Goal: Information Seeking & Learning: Check status

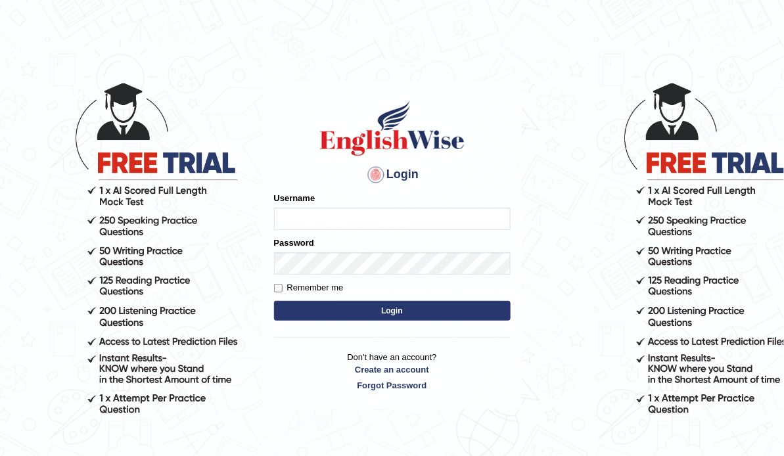
type input "ameerham"
click at [356, 313] on button "Login" at bounding box center [392, 311] width 237 height 20
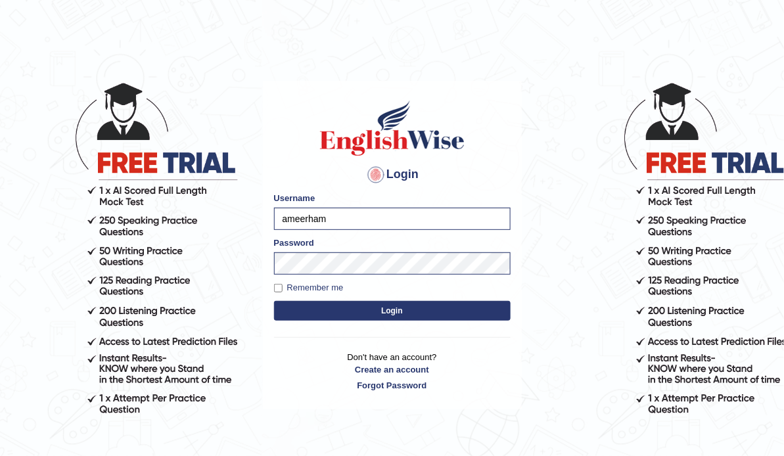
click at [356, 313] on button "Login" at bounding box center [392, 311] width 237 height 20
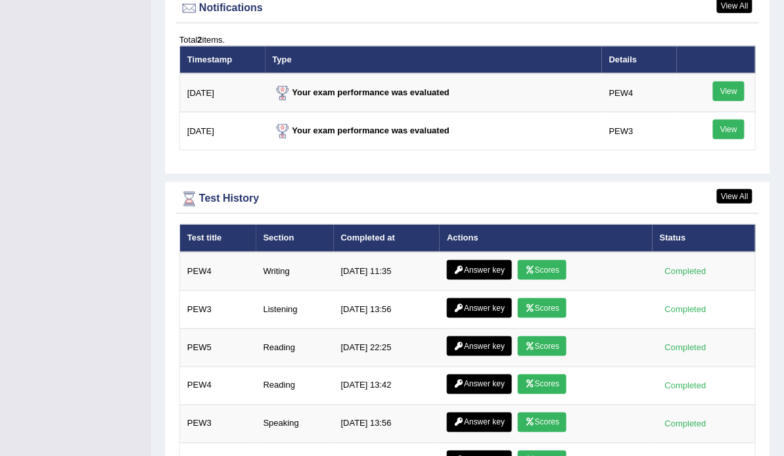
scroll to position [1674, 0]
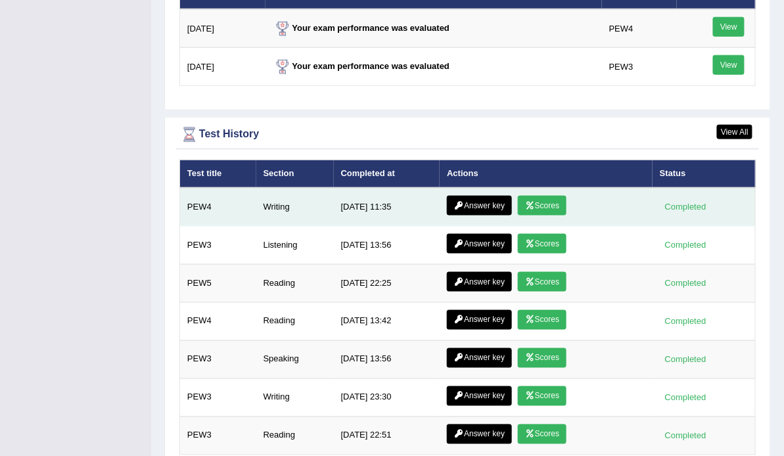
click at [545, 196] on link "Scores" at bounding box center [542, 206] width 49 height 20
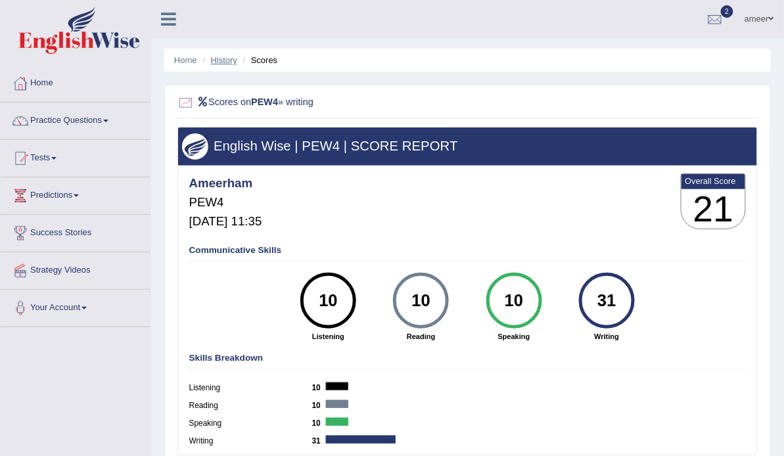
click at [212, 64] on link "History" at bounding box center [224, 60] width 26 height 10
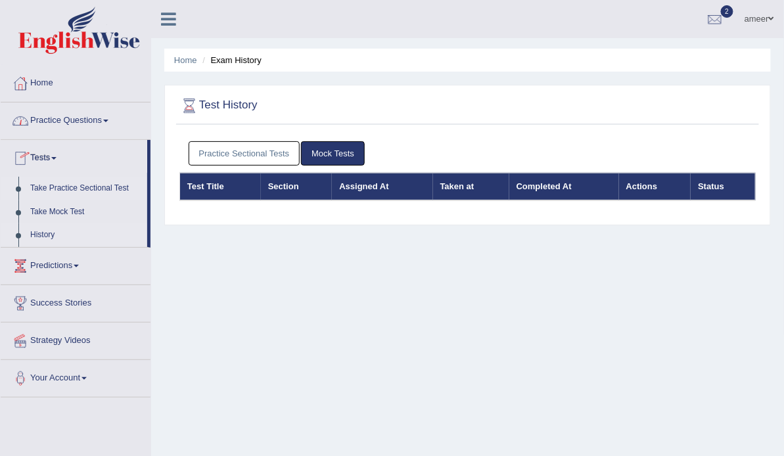
click at [66, 189] on link "Take Practice Sectional Test" at bounding box center [85, 189] width 123 height 24
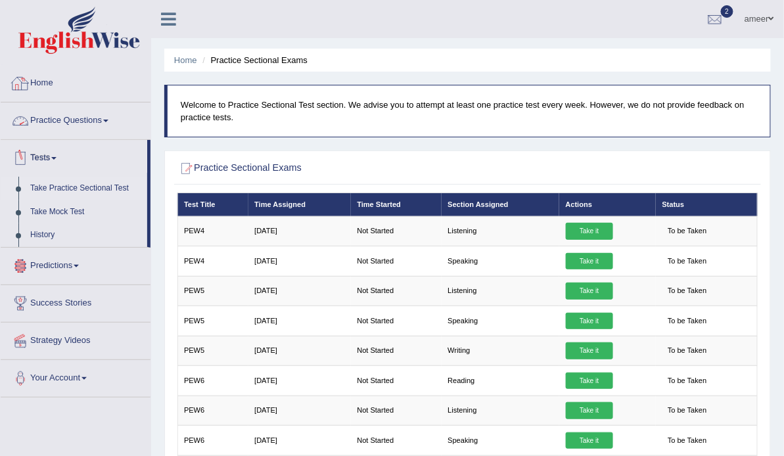
click at [47, 83] on link "Home" at bounding box center [76, 81] width 150 height 33
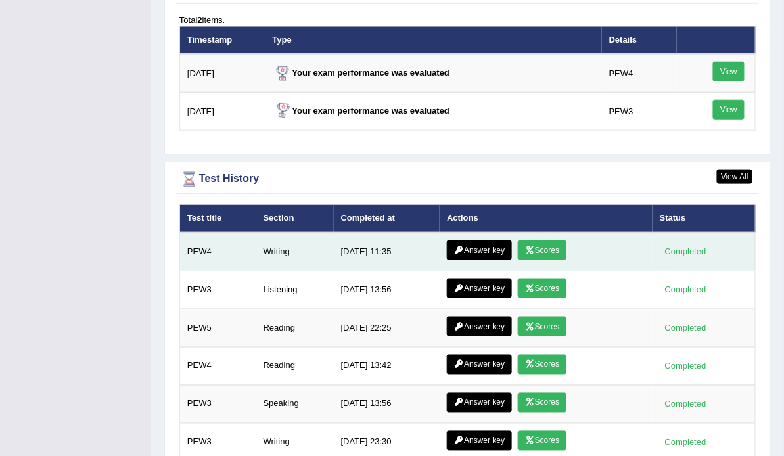
scroll to position [1682, 0]
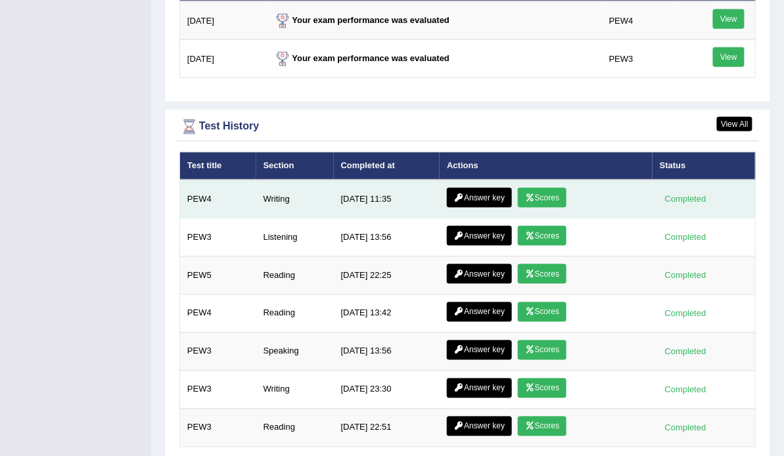
click at [539, 188] on link "Scores" at bounding box center [542, 198] width 49 height 20
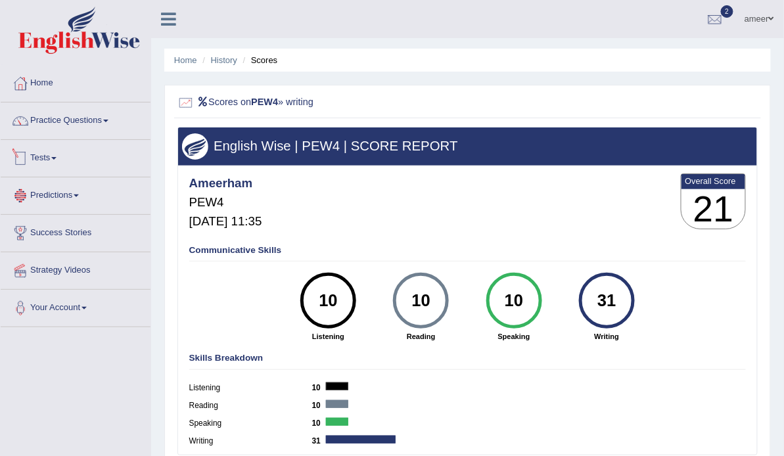
click at [41, 190] on link "Predictions" at bounding box center [76, 193] width 150 height 33
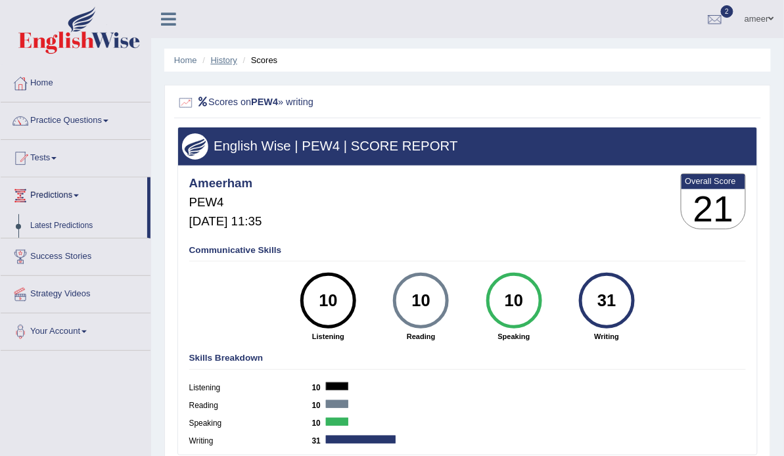
click at [222, 59] on link "History" at bounding box center [224, 60] width 26 height 10
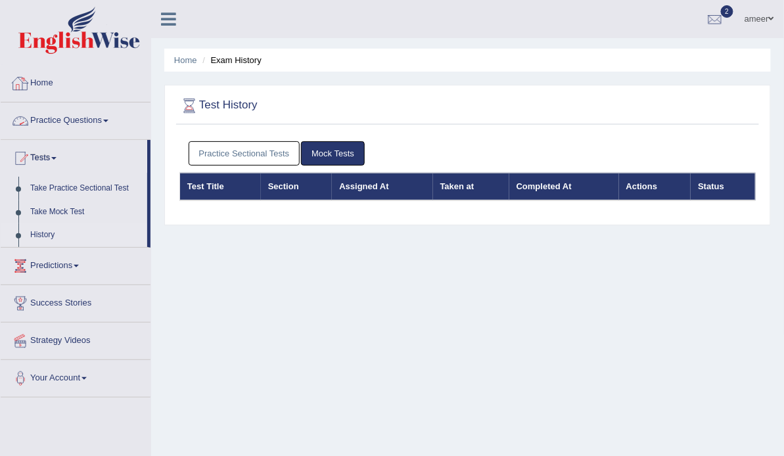
click at [42, 93] on link "Home" at bounding box center [76, 81] width 150 height 33
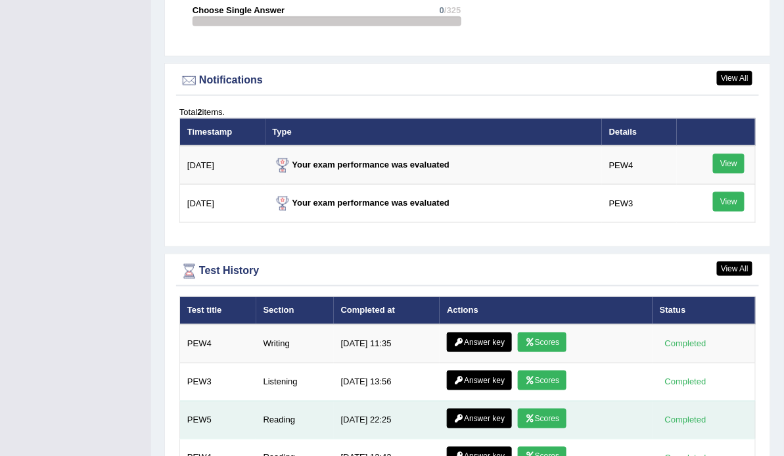
scroll to position [1642, 0]
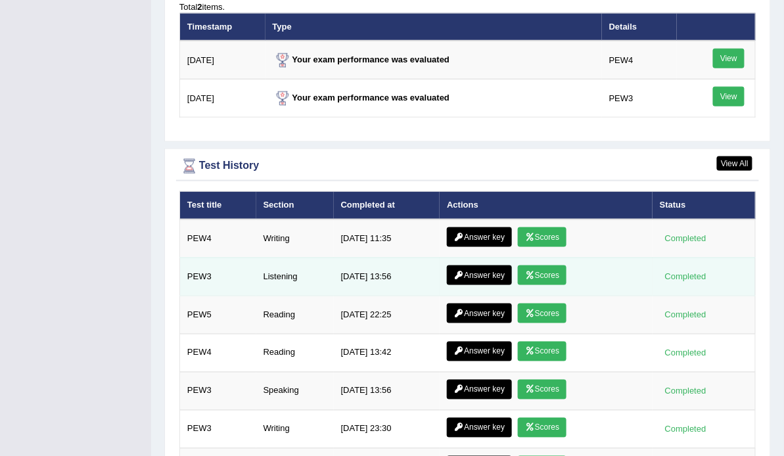
click at [547, 265] on link "Scores" at bounding box center [542, 275] width 49 height 20
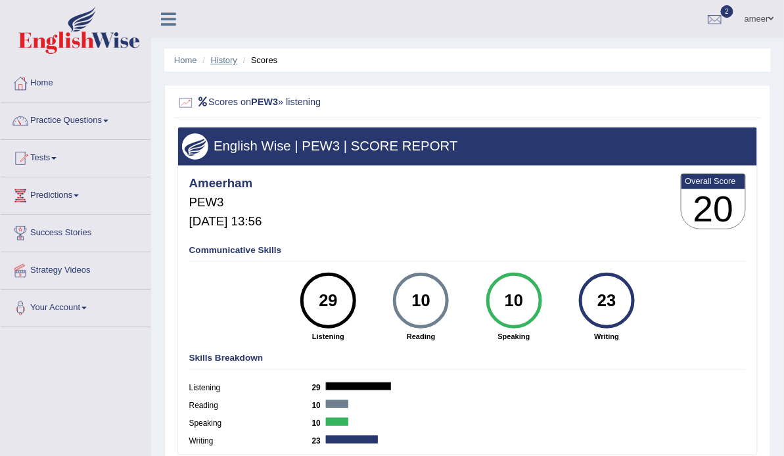
click at [227, 62] on link "History" at bounding box center [224, 60] width 26 height 10
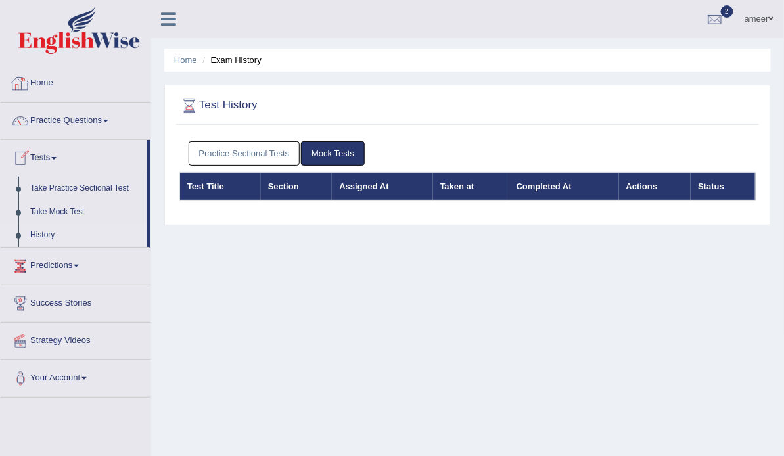
click at [49, 82] on link "Home" at bounding box center [76, 81] width 150 height 33
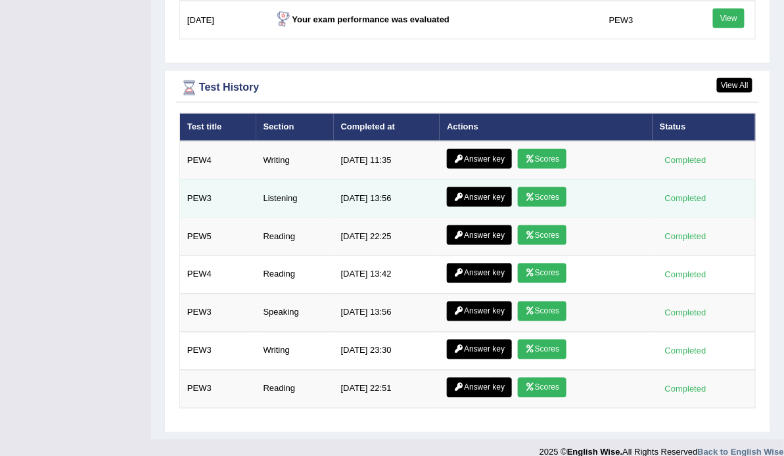
scroll to position [1721, 0]
click at [541, 187] on link "Scores" at bounding box center [542, 197] width 49 height 20
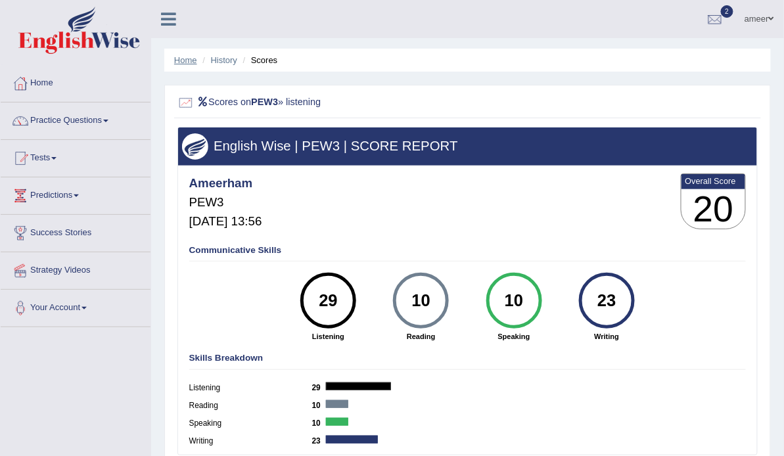
click at [183, 59] on link "Home" at bounding box center [185, 60] width 23 height 10
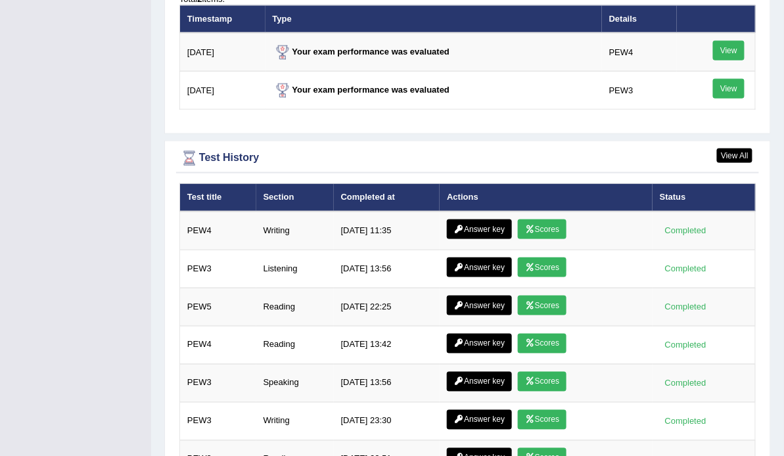
scroll to position [1682, 0]
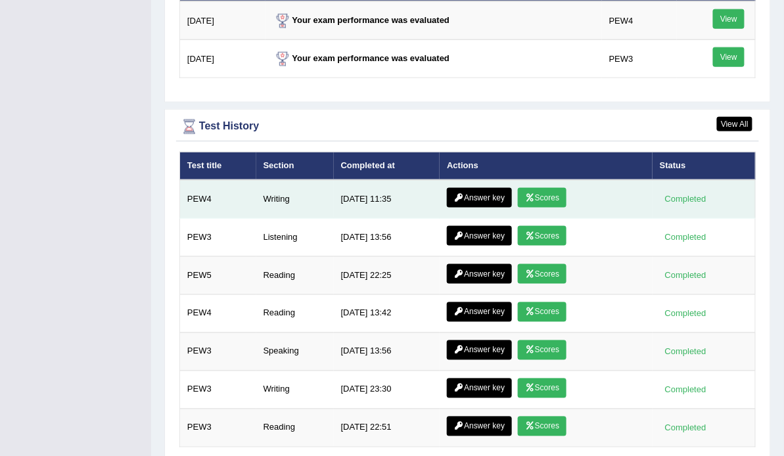
click at [482, 188] on link "Answer key" at bounding box center [479, 198] width 65 height 20
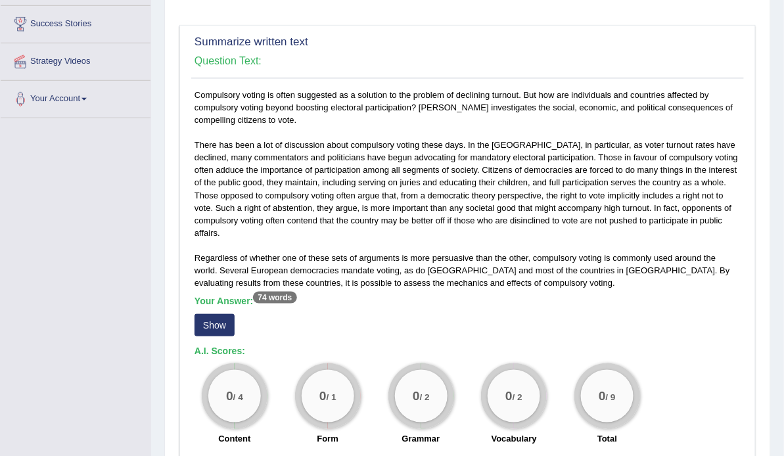
scroll to position [238, 0]
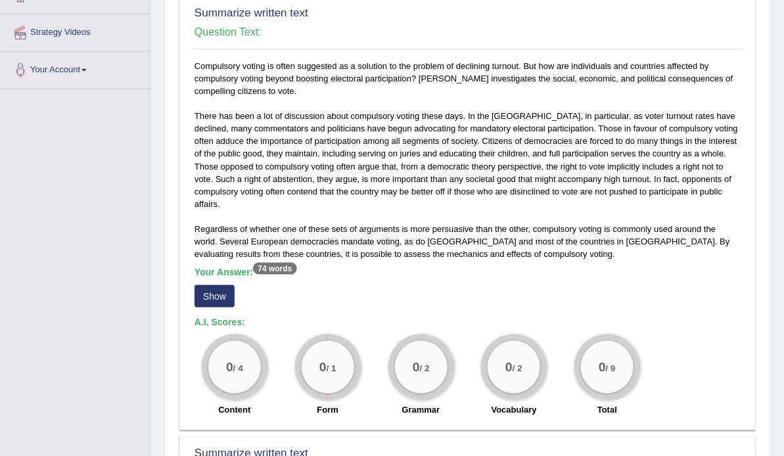
click at [194, 296] on button "Show" at bounding box center [214, 296] width 40 height 22
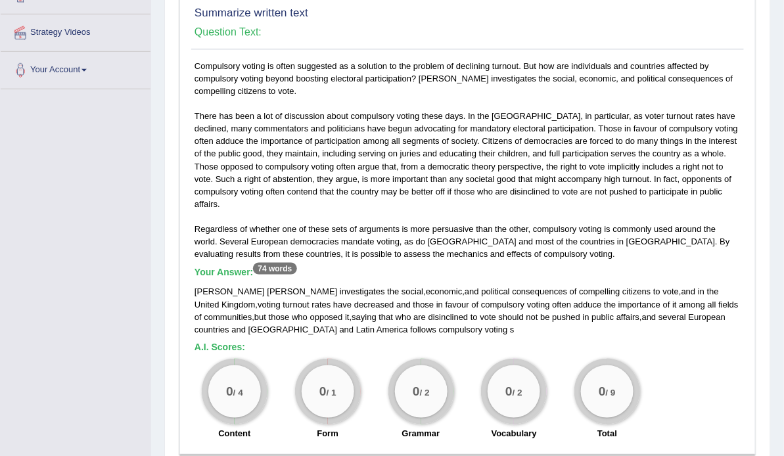
click at [379, 307] on div "Shane Singh investigates the social , economic , and political consequences of …" at bounding box center [467, 310] width 546 height 50
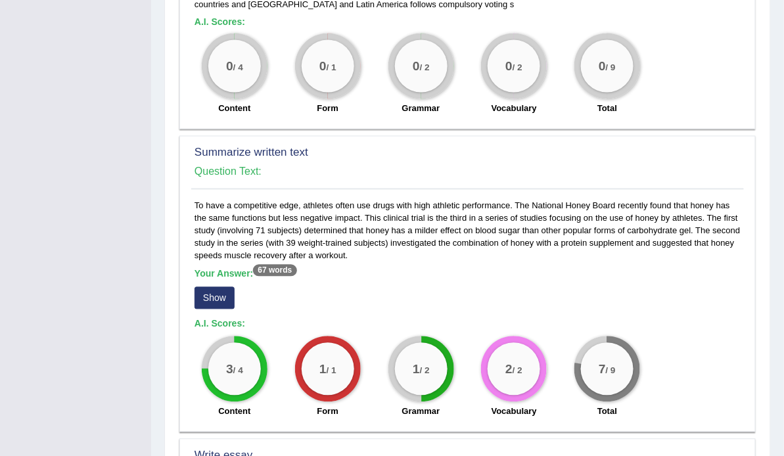
scroll to position [606, 0]
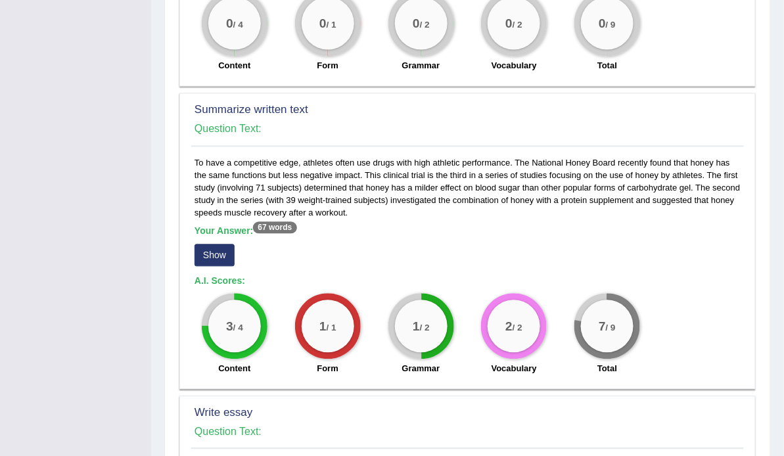
click at [223, 258] on button "Show" at bounding box center [214, 255] width 40 height 22
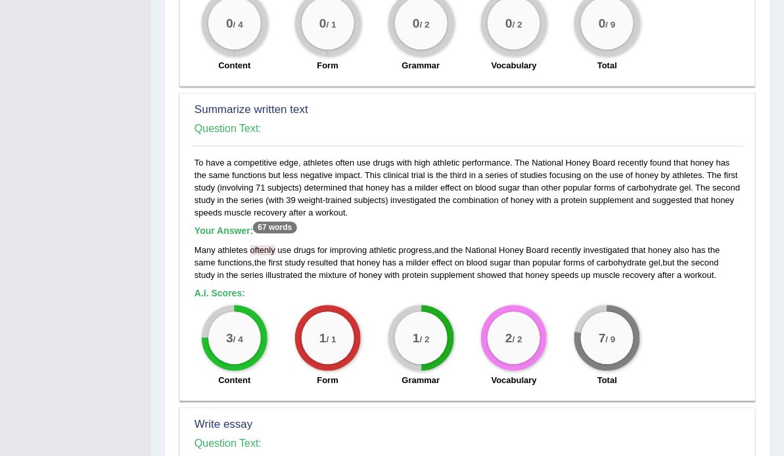
click at [670, 147] on div "Summarize written text Question Text: To have a competitive edge, athletes ofte…" at bounding box center [467, 247] width 576 height 308
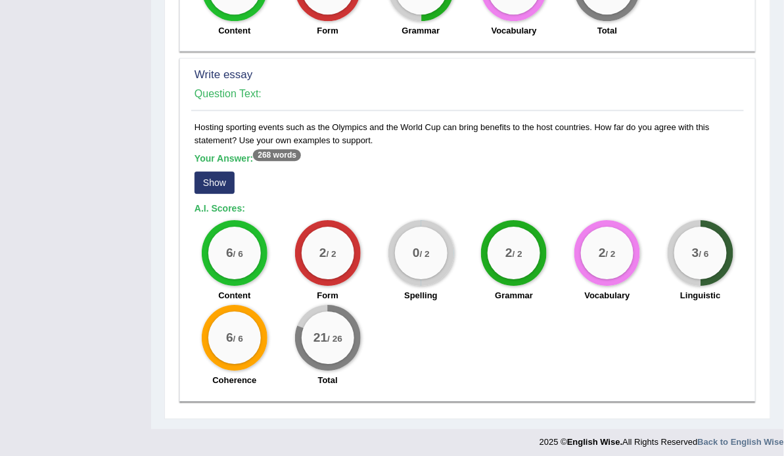
scroll to position [958, 0]
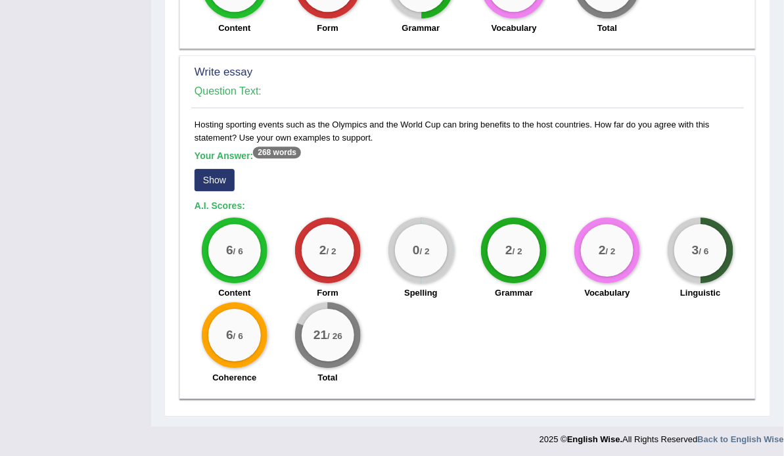
click at [220, 173] on button "Show" at bounding box center [214, 180] width 40 height 22
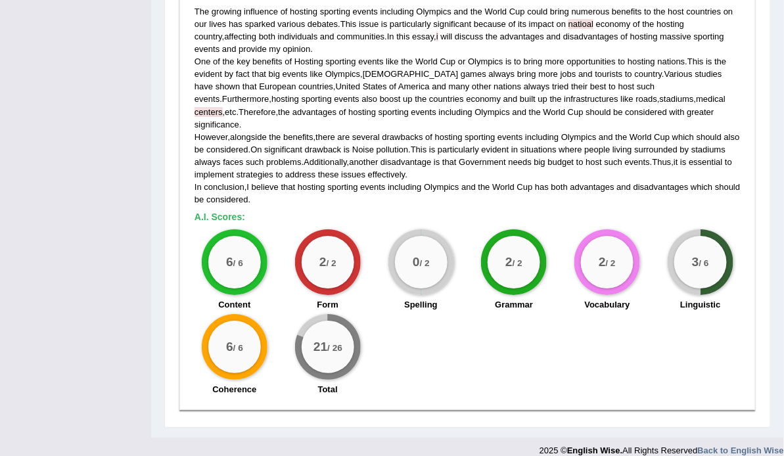
scroll to position [1070, 0]
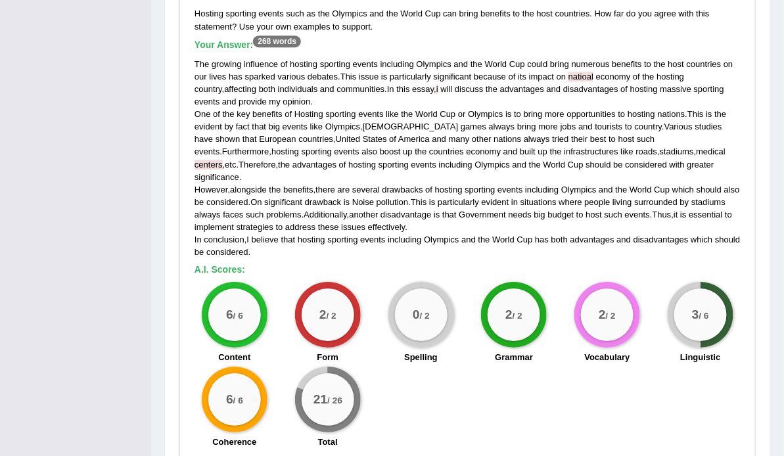
drag, startPoint x: 615, startPoint y: 149, endPoint x: 582, endPoint y: 271, distance: 125.9
click at [582, 282] on div "2 / 2 Vocabulary" at bounding box center [606, 324] width 93 height 85
click at [660, 231] on div "The growing influence of hosting sporting events including Olympics and the Wor…" at bounding box center [467, 158] width 546 height 201
click at [567, 239] on div "The growing influence of hosting sporting events including Olympics and the Wor…" at bounding box center [467, 158] width 546 height 201
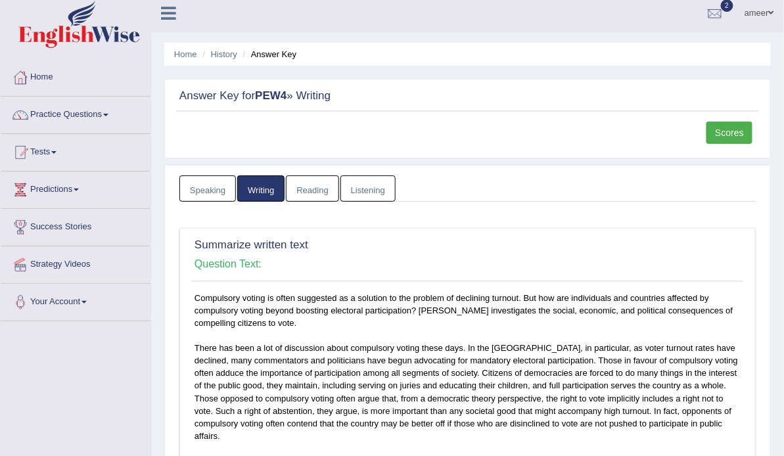
scroll to position [0, 0]
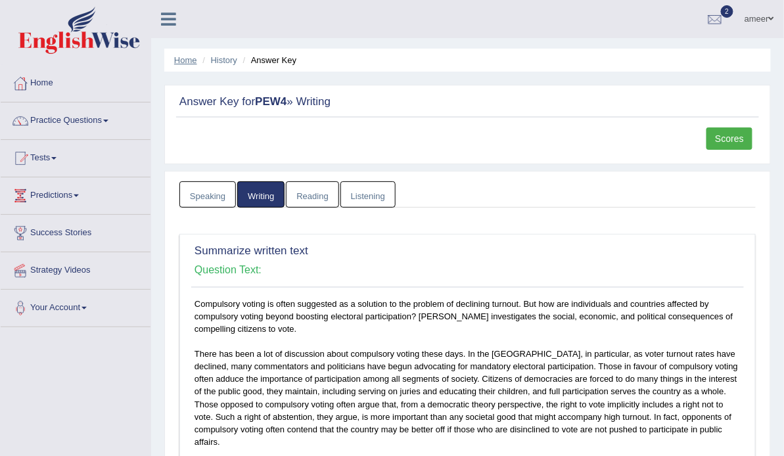
click at [191, 62] on link "Home" at bounding box center [185, 60] width 23 height 10
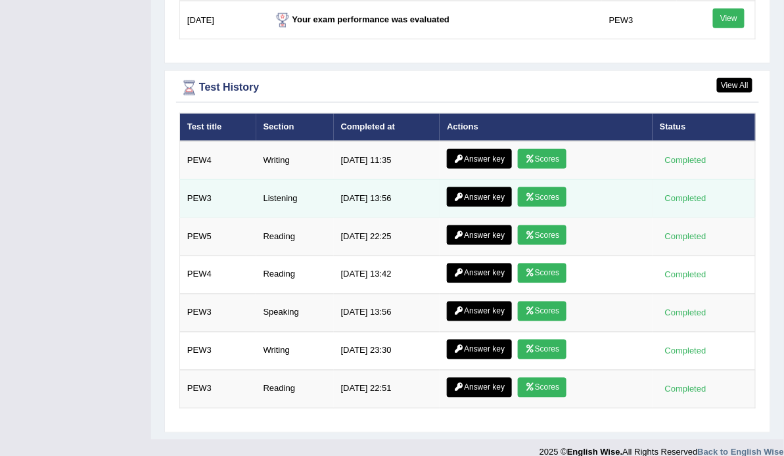
click at [495, 187] on link "Answer key" at bounding box center [479, 197] width 65 height 20
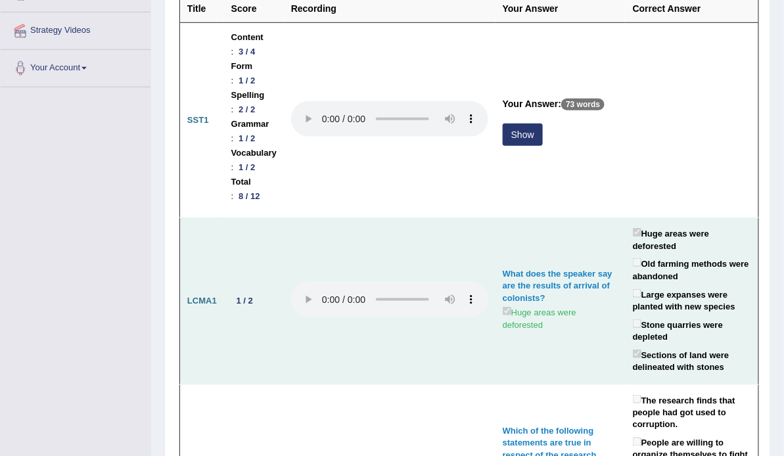
scroll to position [105, 0]
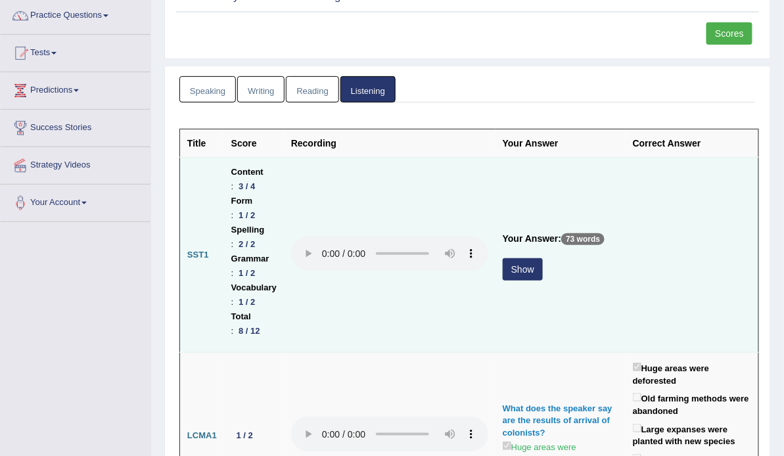
click at [522, 268] on button "Show" at bounding box center [523, 269] width 40 height 22
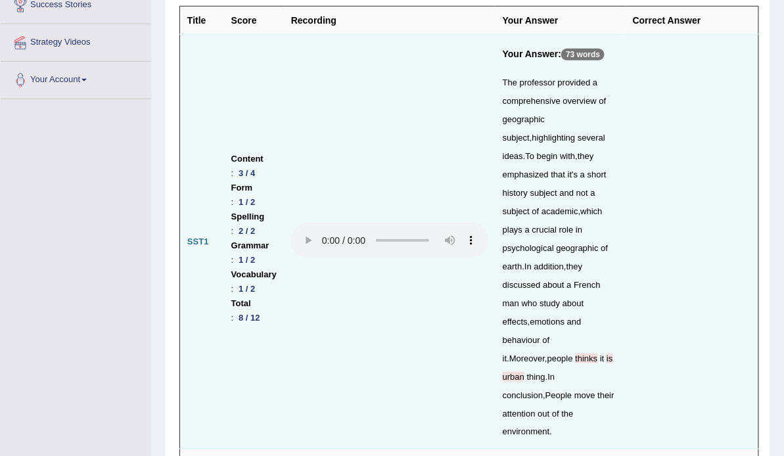
scroll to position [0, 0]
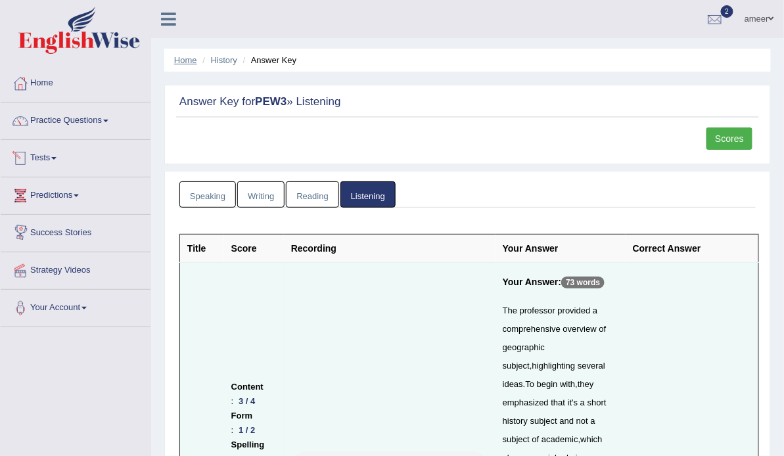
click at [181, 64] on link "Home" at bounding box center [185, 60] width 23 height 10
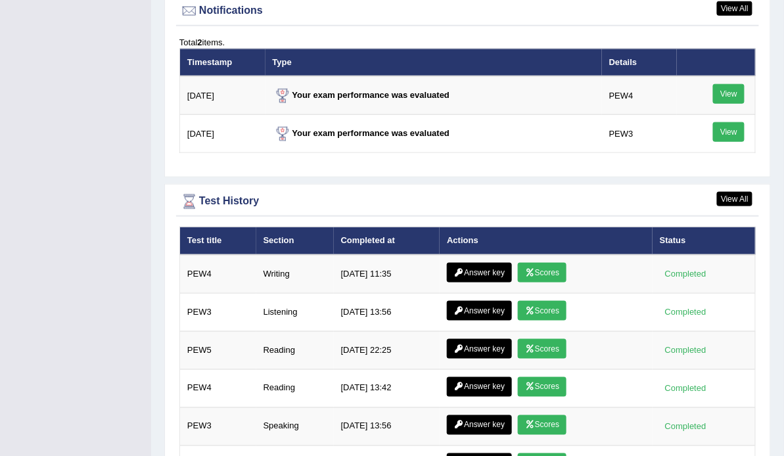
scroll to position [1629, 0]
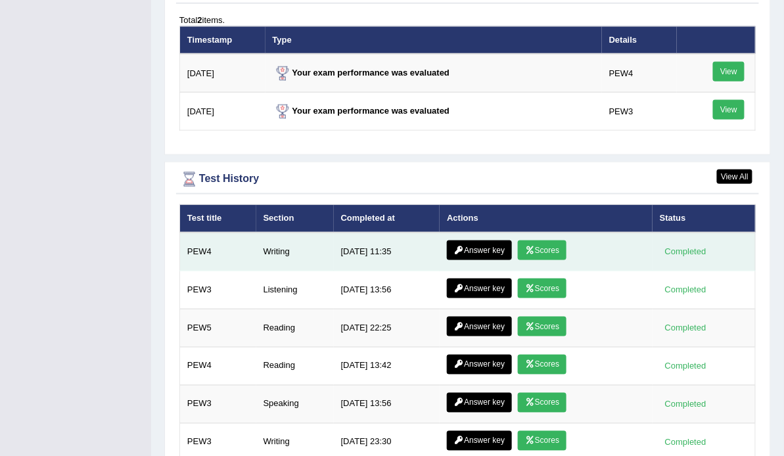
click at [455, 246] on icon at bounding box center [459, 250] width 10 height 8
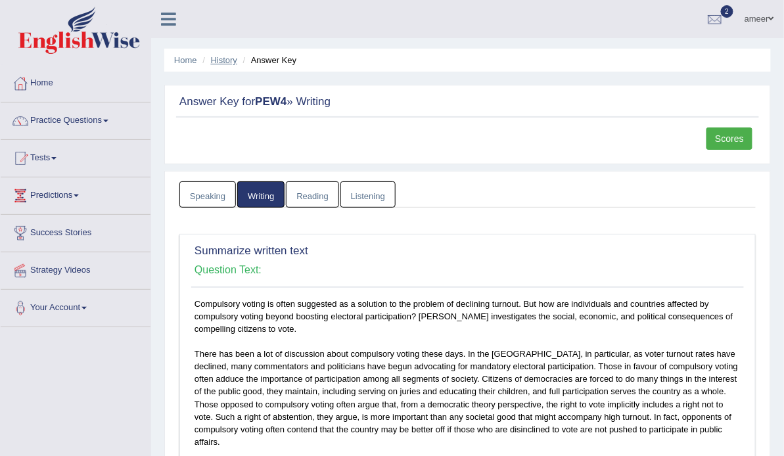
click at [217, 57] on link "History" at bounding box center [224, 60] width 26 height 10
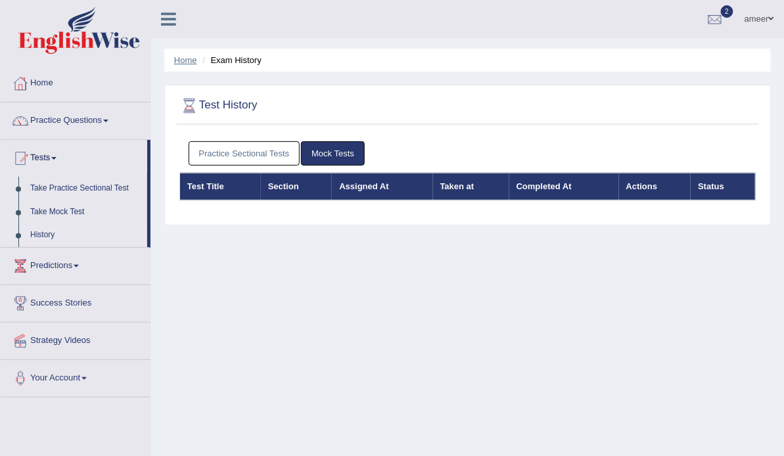
click at [196, 58] on link "Home" at bounding box center [185, 60] width 23 height 10
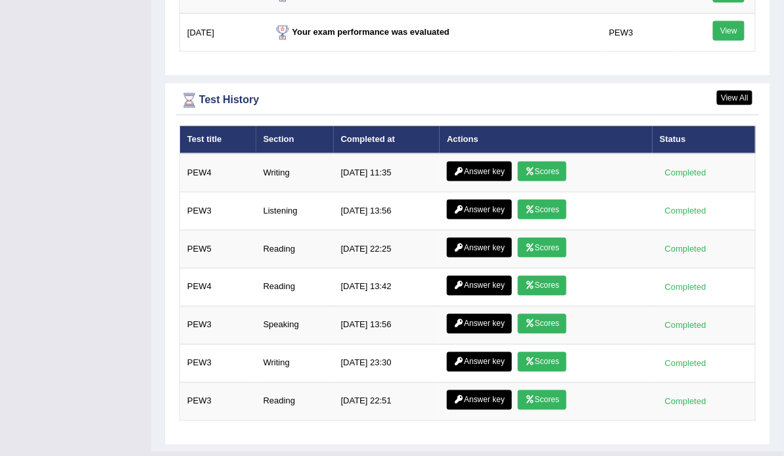
scroll to position [1721, 0]
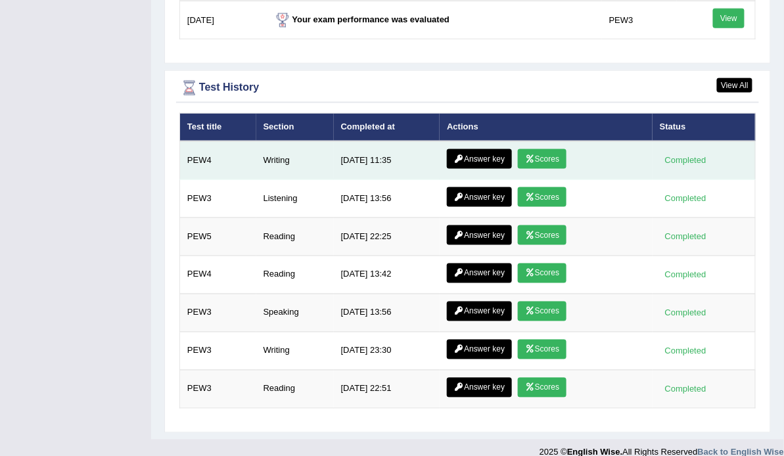
click at [525, 155] on icon at bounding box center [530, 159] width 10 height 8
